Goal: Transaction & Acquisition: Purchase product/service

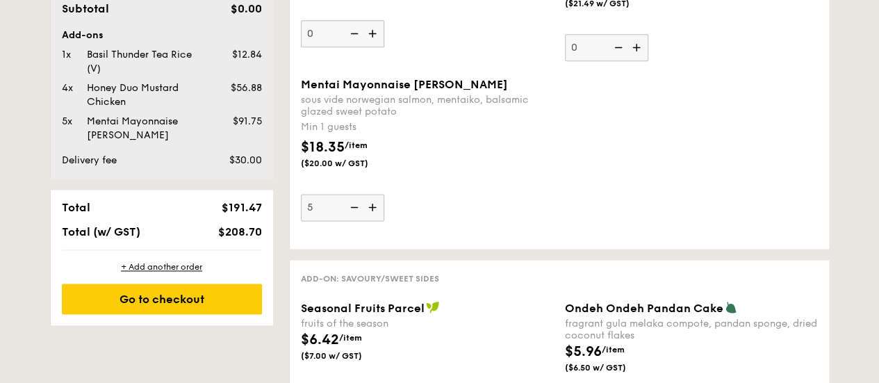
scroll to position [903, 0]
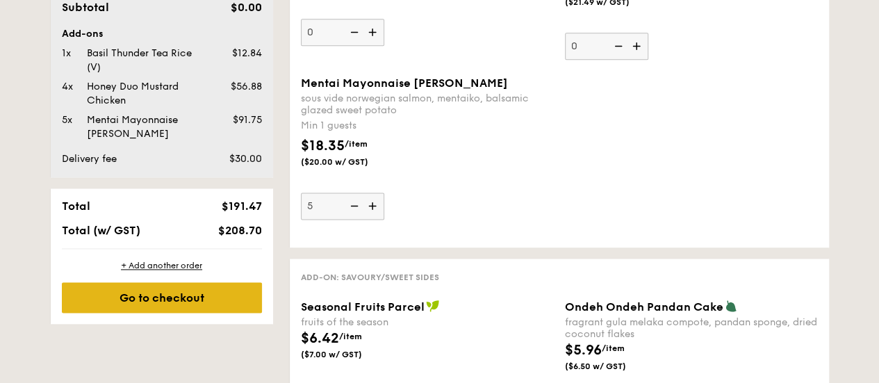
click at [193, 307] on div "Go to checkout" at bounding box center [162, 297] width 200 height 31
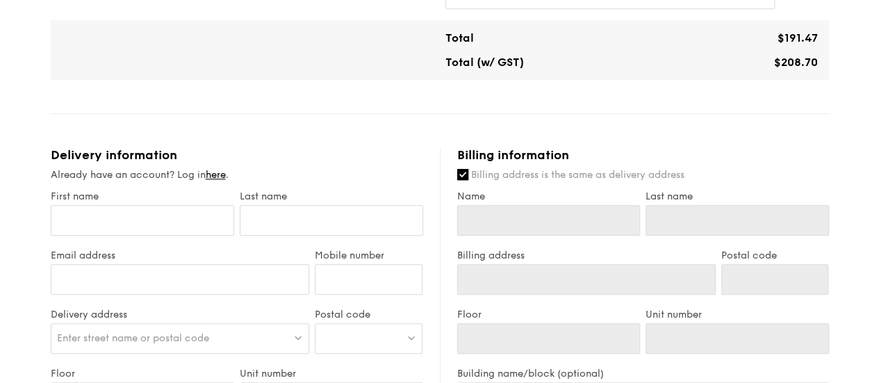
scroll to position [486, 0]
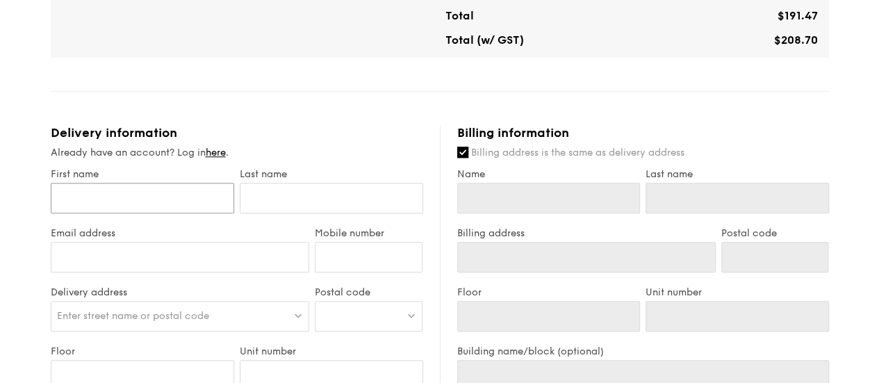
click at [163, 213] on input "First name" at bounding box center [142, 198] width 183 height 31
type input "C"
type input "Cl"
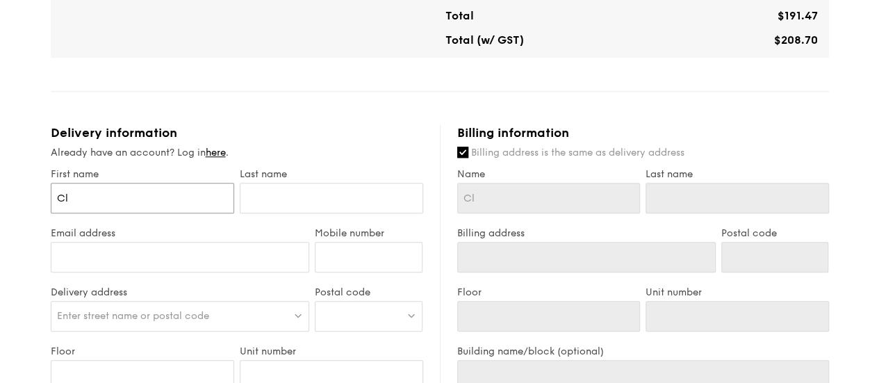
type input "Cla"
type input "Clar"
type input "[PERSON_NAME]"
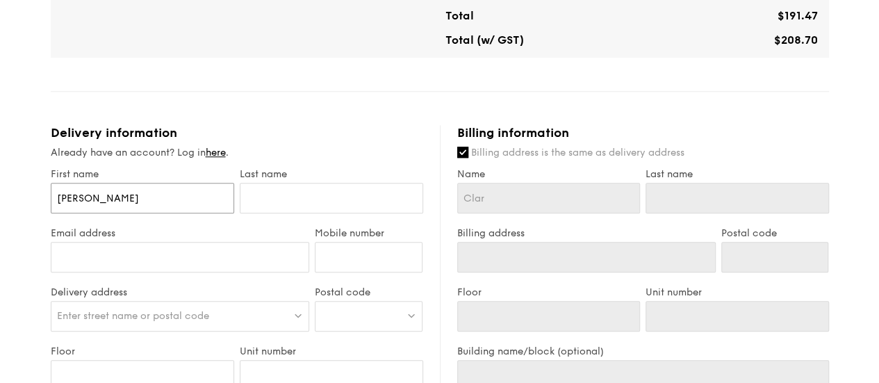
type input "[PERSON_NAME]"
click at [275, 211] on input "text" at bounding box center [331, 198] width 183 height 31
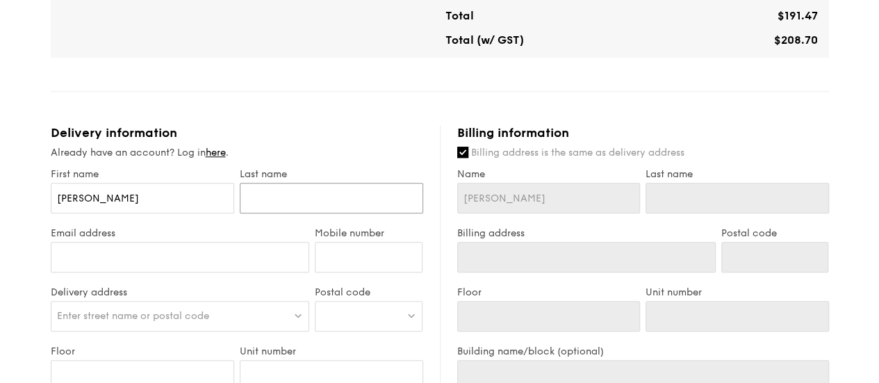
type input "S"
type input "Si"
type input "Sim"
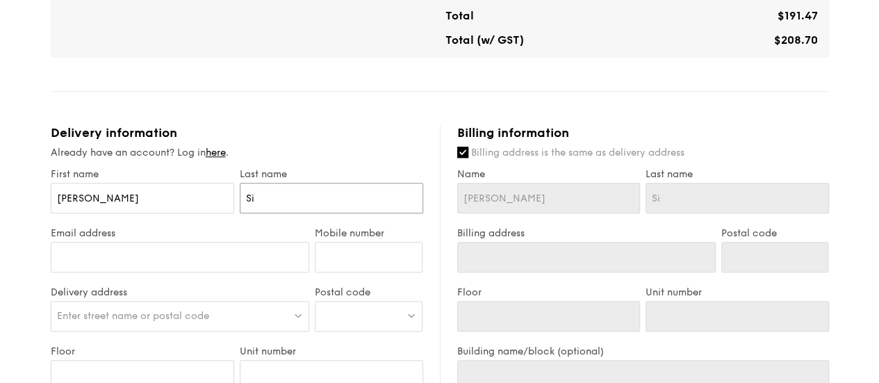
type input "Sim"
type input "Simba"
type input "Simbar"
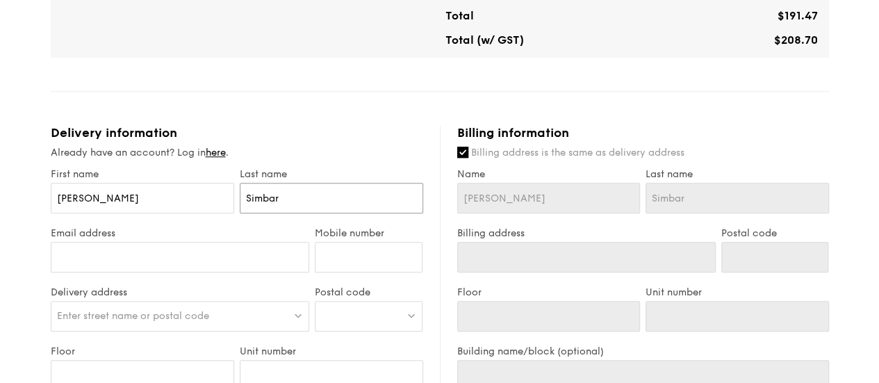
type input "Simbar"
click at [235, 264] on input "Email address" at bounding box center [180, 257] width 259 height 31
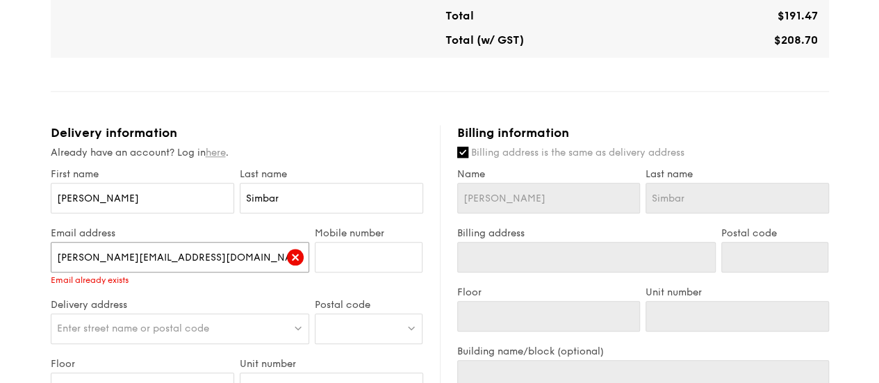
type input "[PERSON_NAME][EMAIL_ADDRESS][DOMAIN_NAME]"
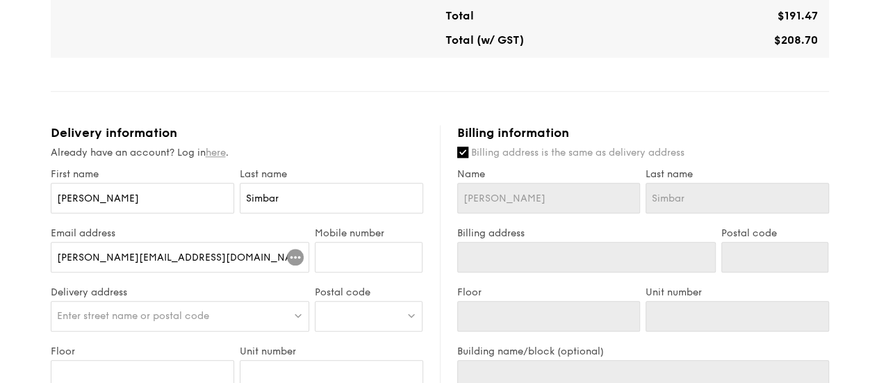
click at [214, 158] on link "here" at bounding box center [216, 153] width 20 height 12
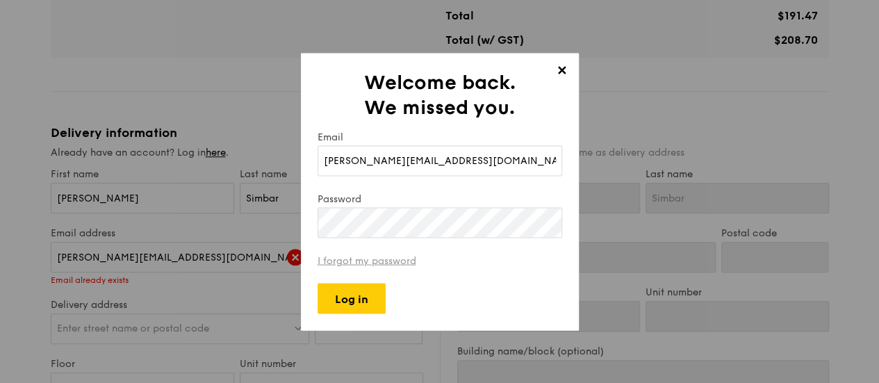
type input "[PERSON_NAME][EMAIL_ADDRESS][DOMAIN_NAME]"
click at [375, 263] on link "I forgot my password" at bounding box center [367, 260] width 99 height 12
